Goal: Task Accomplishment & Management: Complete application form

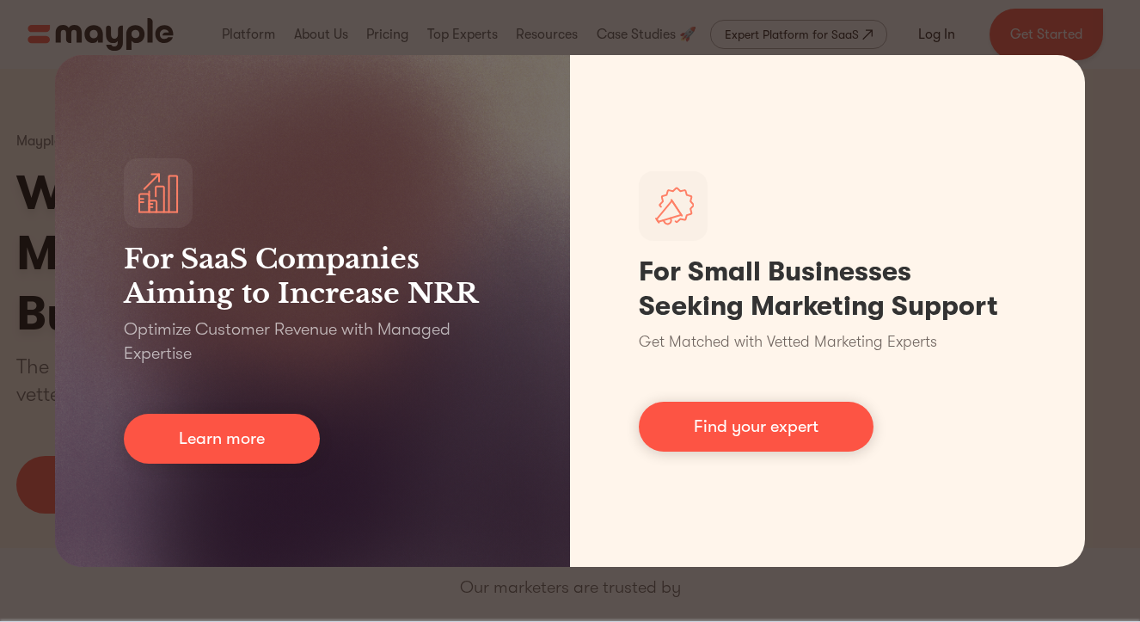
click at [1094, 27] on div "For SaaS Companies Aiming to Increase NRR Optimize Customer Revenue with Manage…" at bounding box center [570, 311] width 1140 height 622
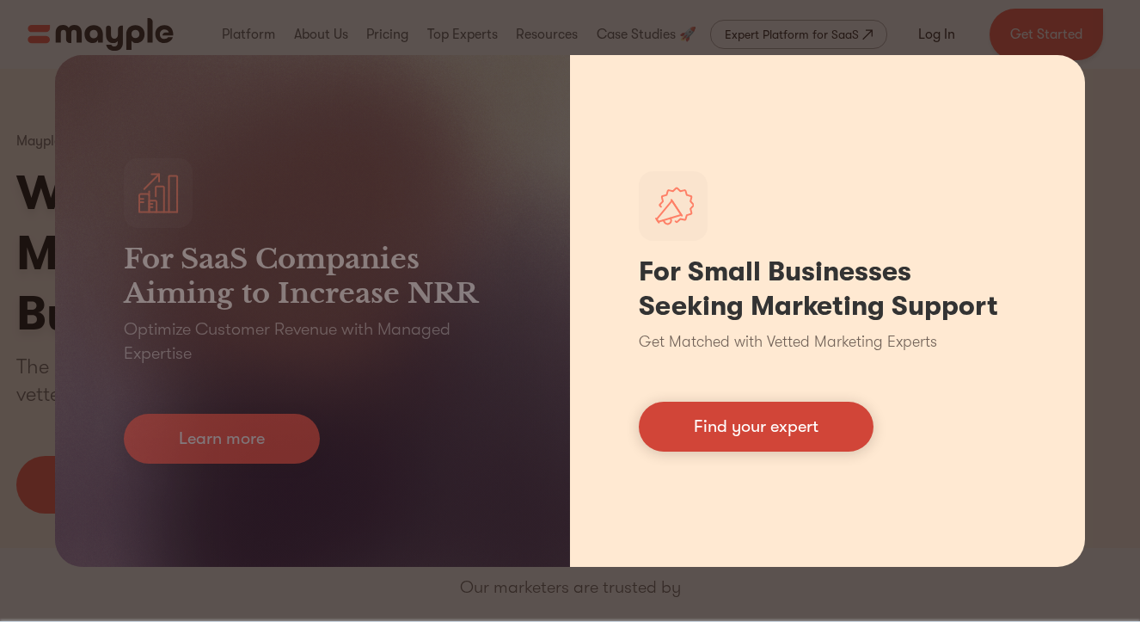
click at [664, 428] on link "Find your expert" at bounding box center [756, 426] width 235 height 50
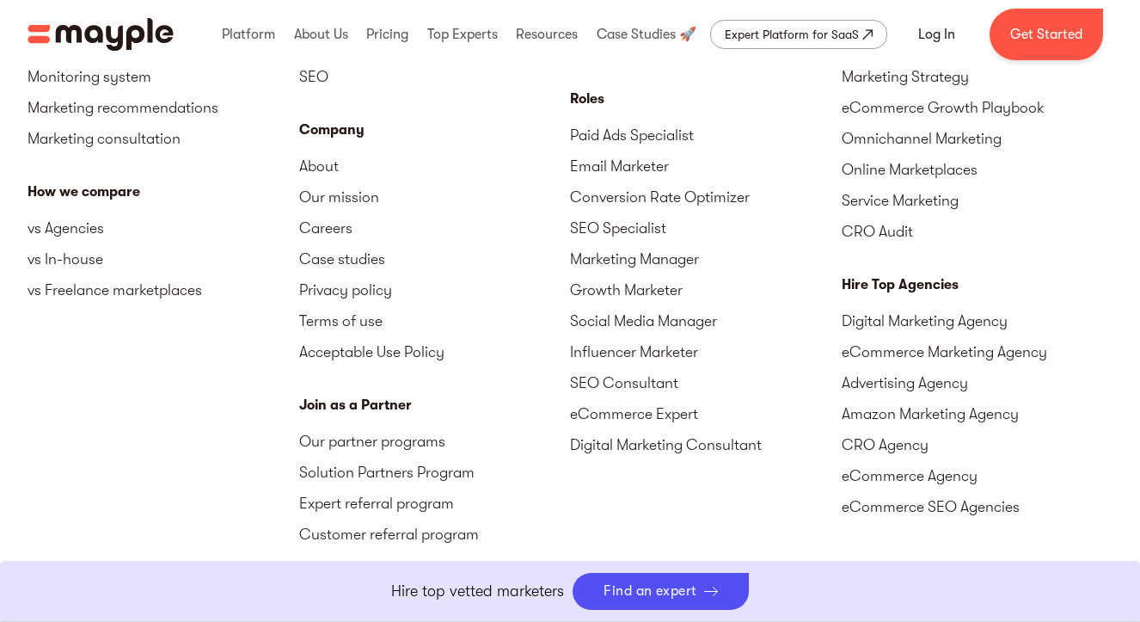
scroll to position [7744, 0]
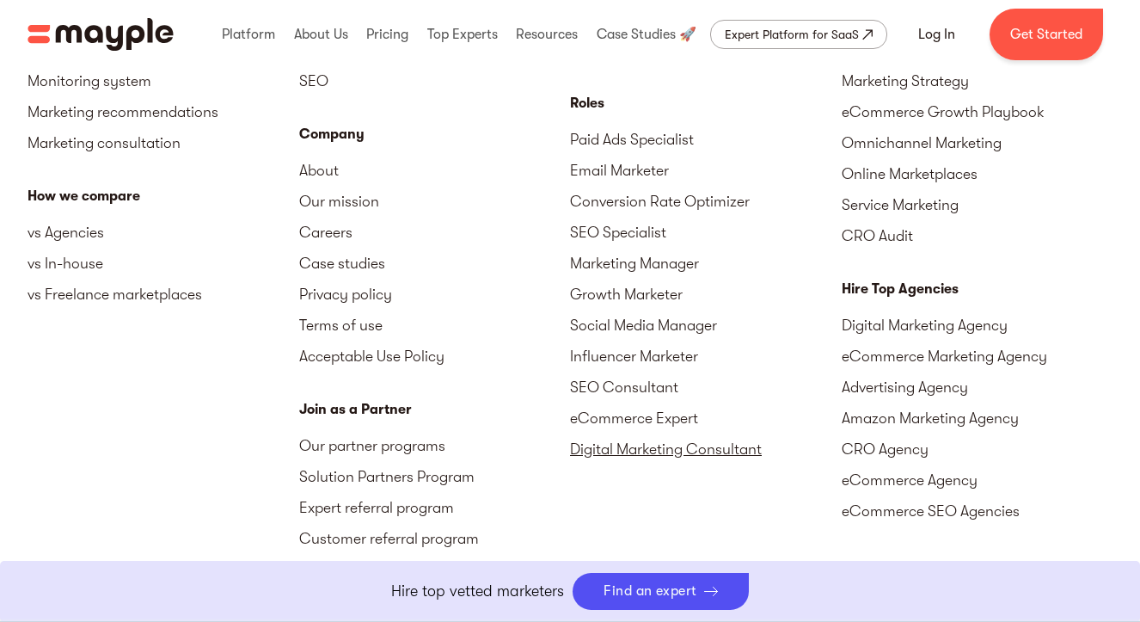
click at [591, 450] on link "Digital Marketing Consultant" at bounding box center [706, 448] width 272 height 31
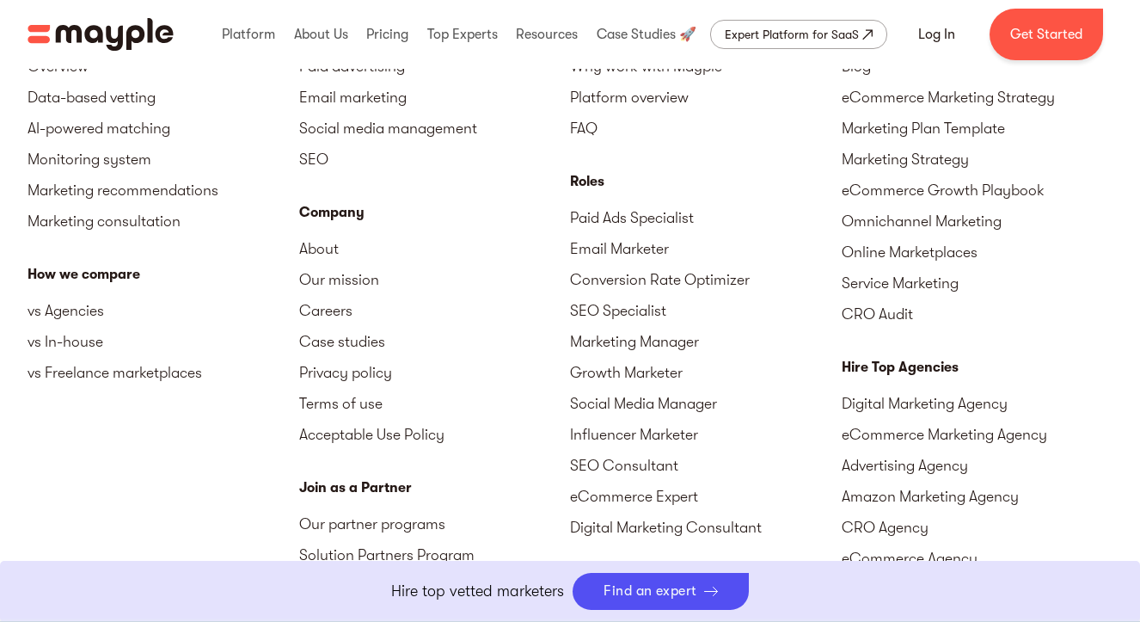
scroll to position [7670, 0]
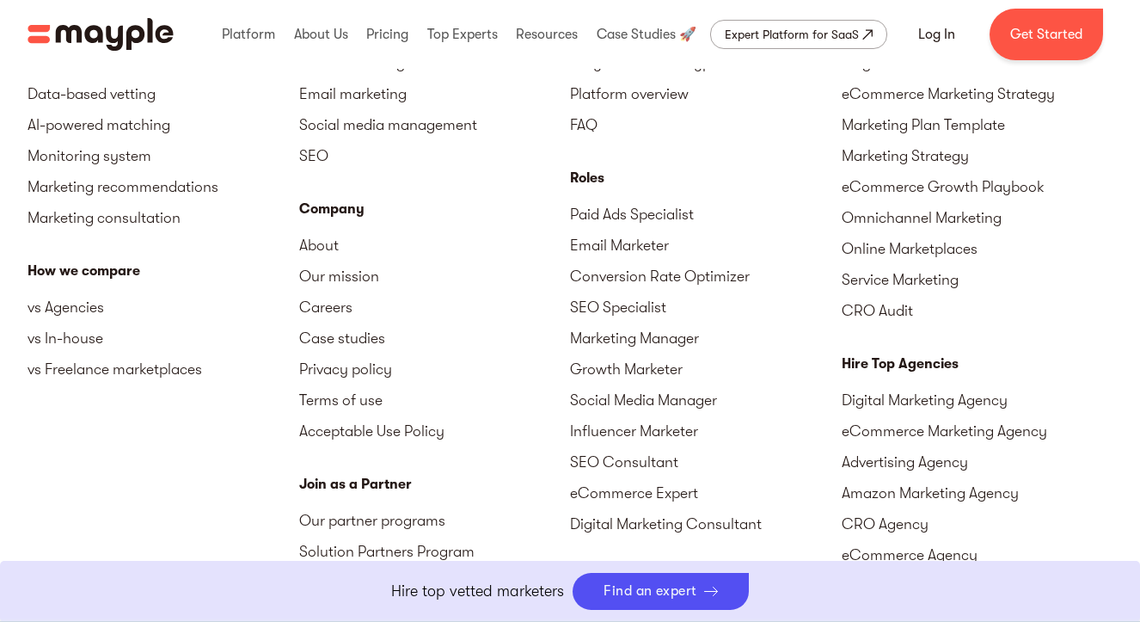
click at [377, 567] on link "Expert referral program" at bounding box center [435, 582] width 272 height 31
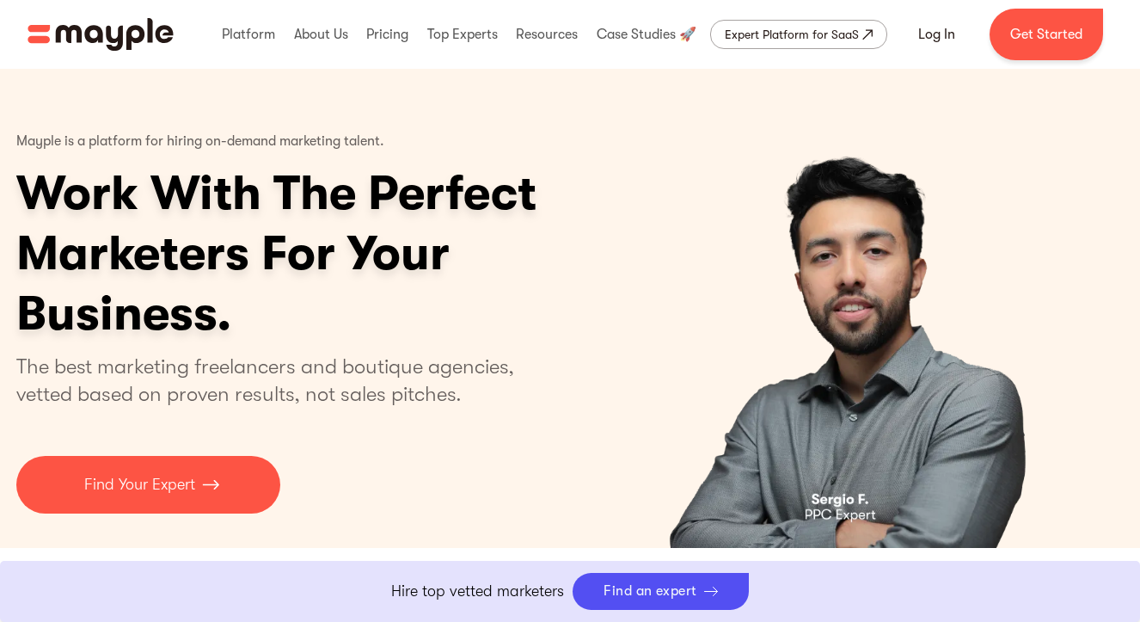
scroll to position [7607, 0]
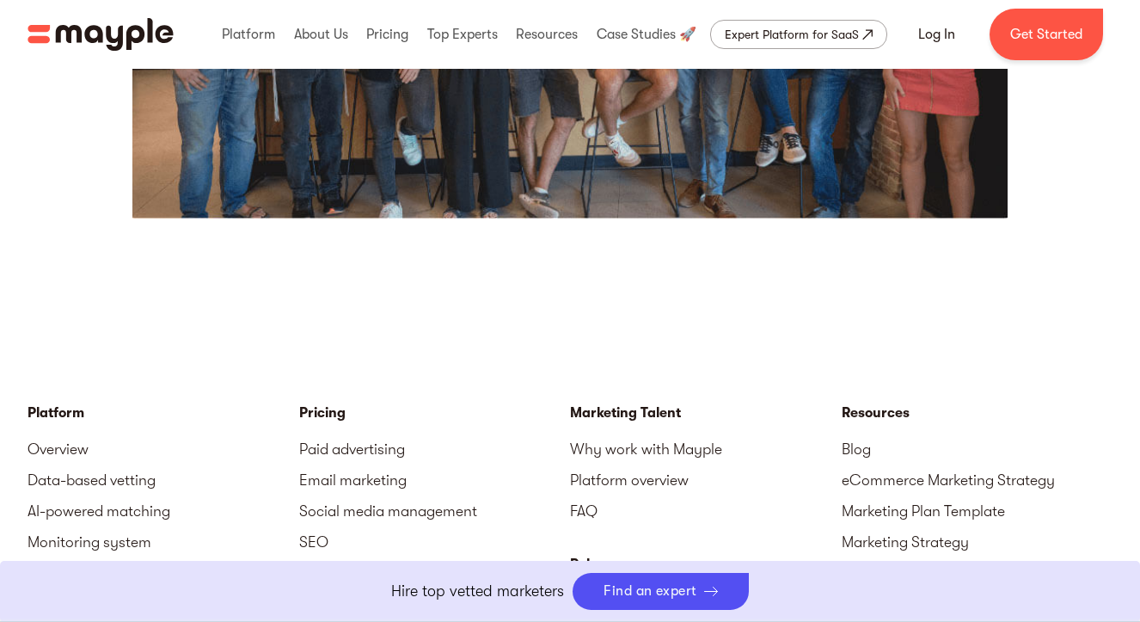
scroll to position [4228, 0]
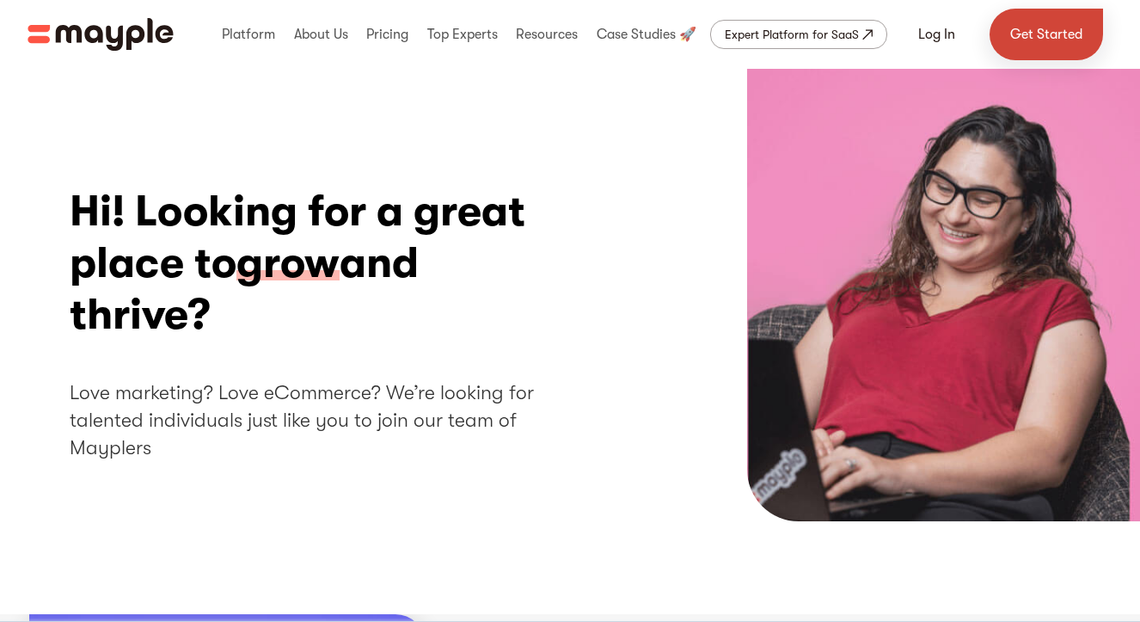
click at [1040, 52] on link "Get Started" at bounding box center [1046, 35] width 113 height 52
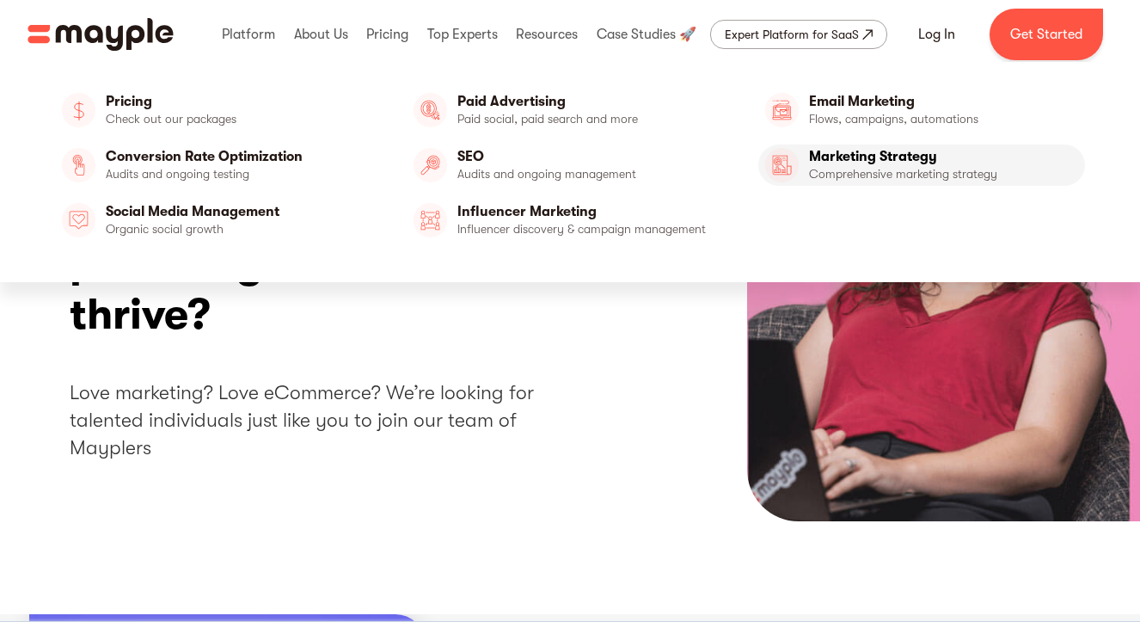
click at [840, 161] on link "Marketing Strategy" at bounding box center [921, 164] width 327 height 41
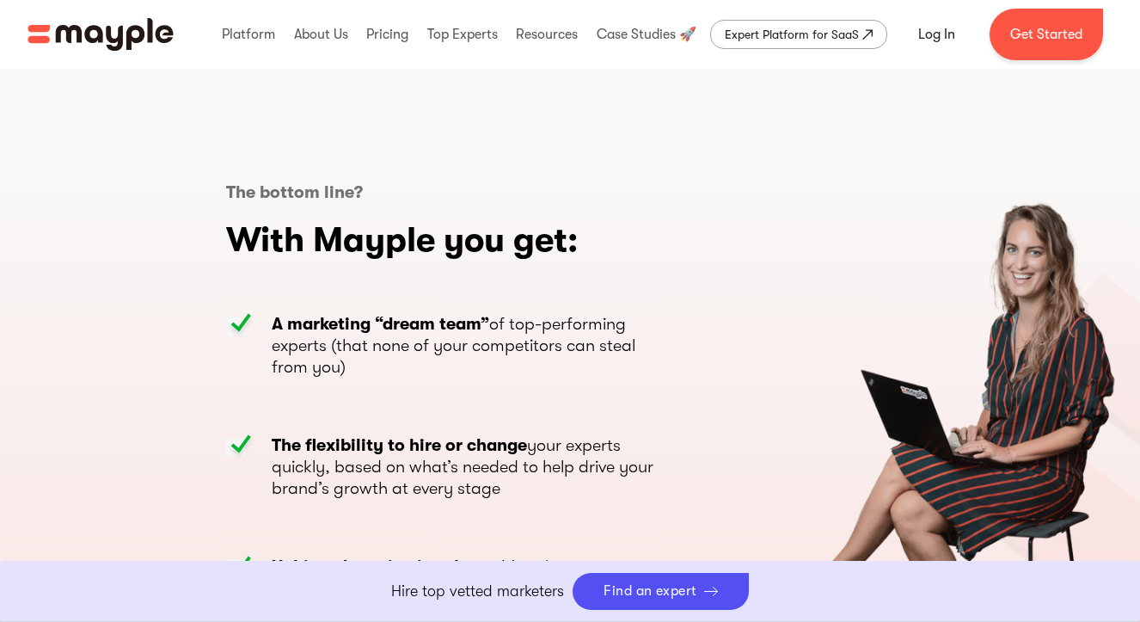
scroll to position [4823, 0]
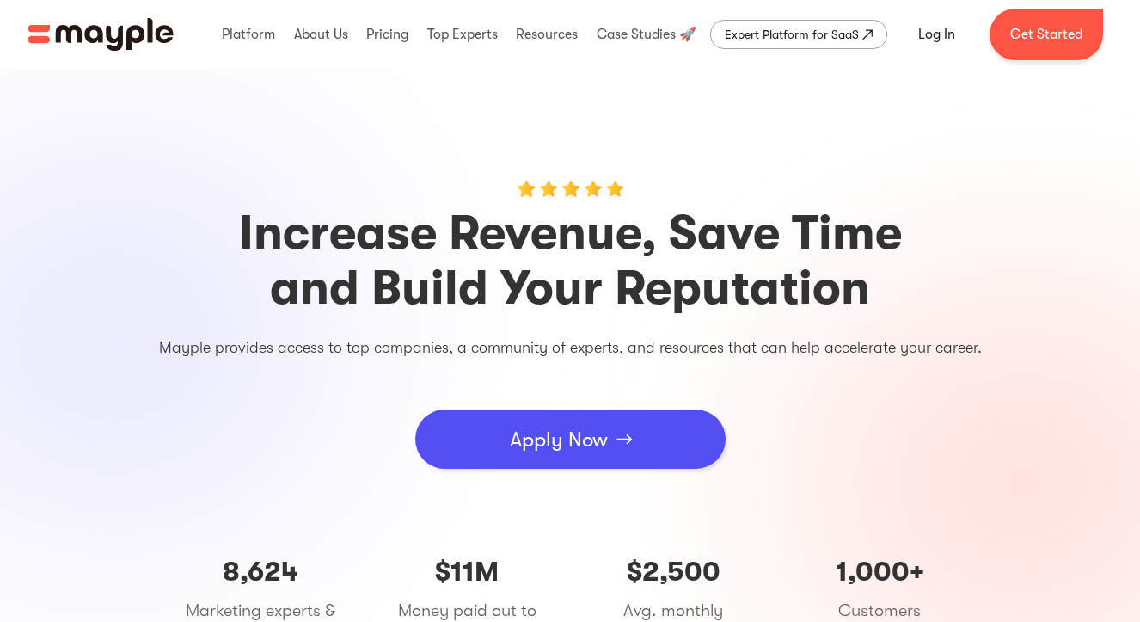
click at [551, 453] on div "Apply Now" at bounding box center [559, 440] width 98 height 52
